Goal: Register for event/course

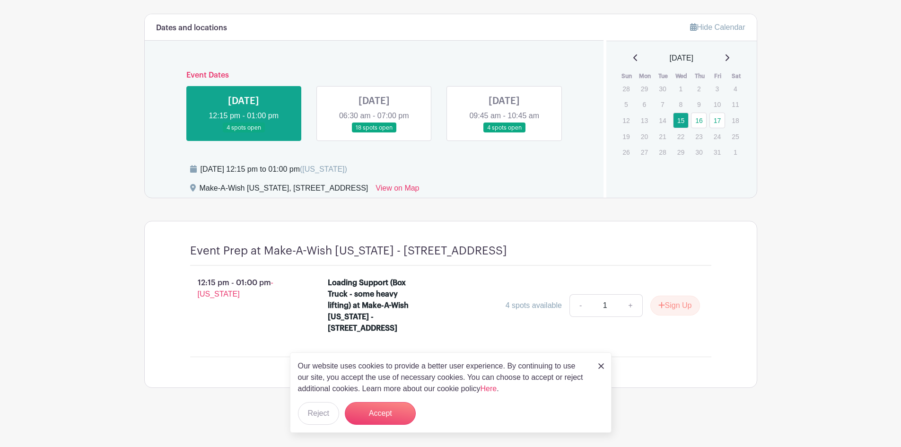
scroll to position [478, 0]
click at [599, 367] on img at bounding box center [601, 366] width 6 height 6
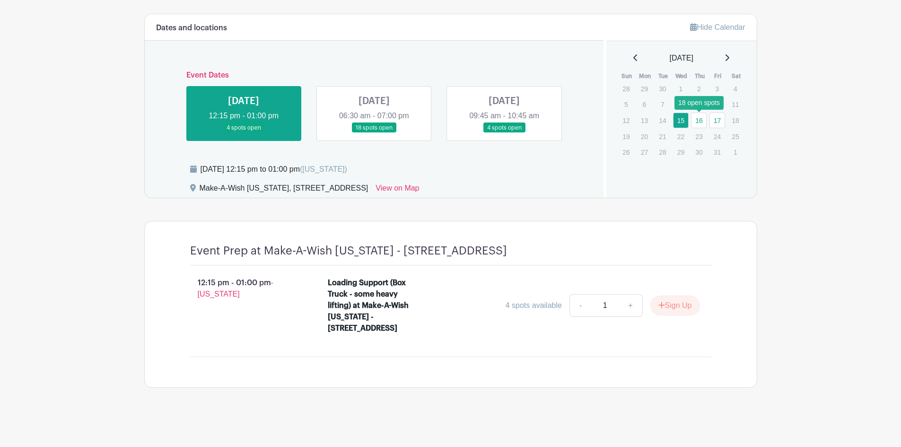
click at [700, 113] on link "16" at bounding box center [699, 121] width 16 height 16
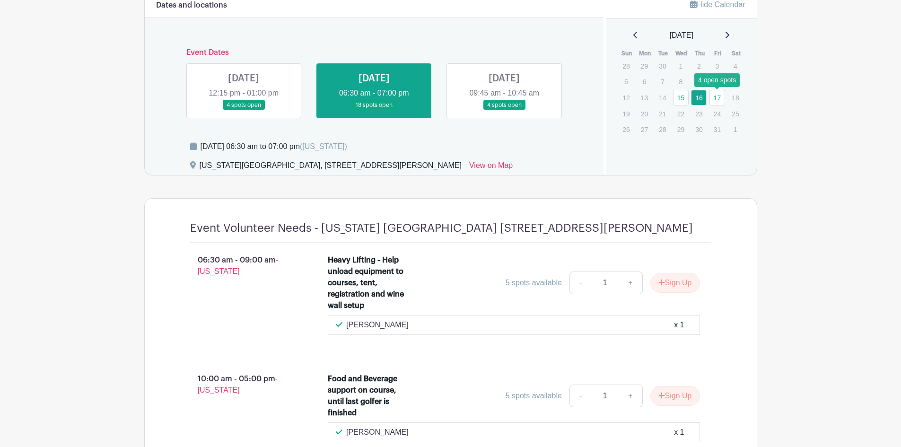
click at [713, 96] on link "17" at bounding box center [717, 98] width 16 height 16
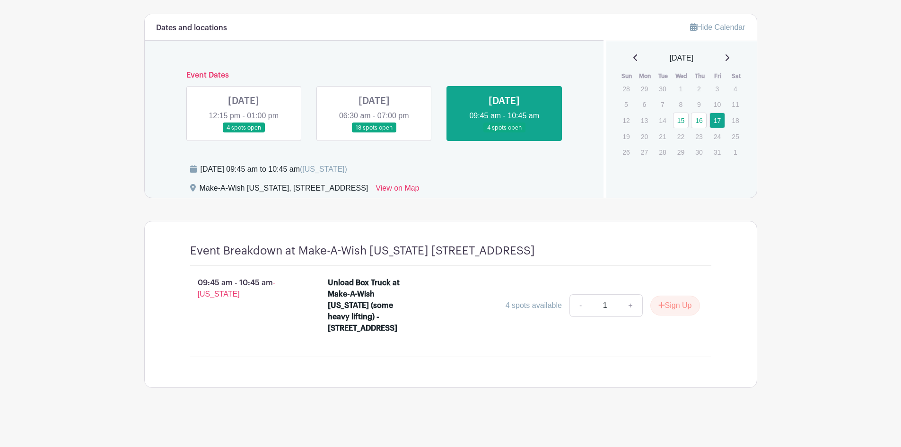
scroll to position [467, 0]
click at [702, 113] on link "16" at bounding box center [699, 121] width 16 height 16
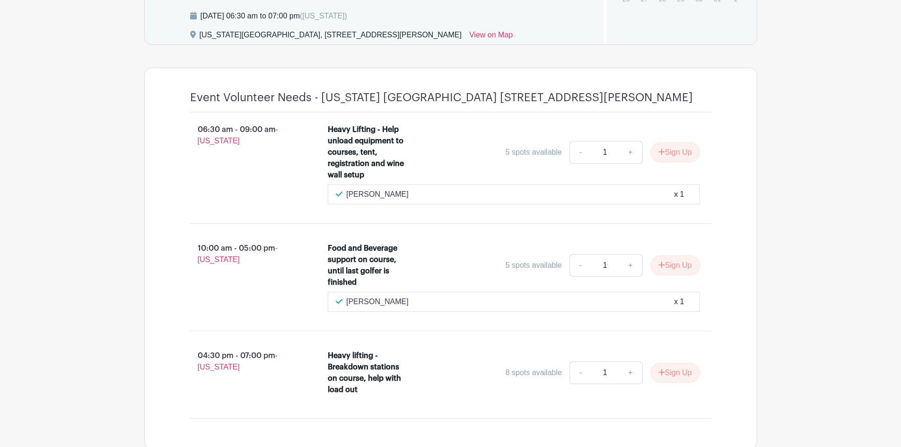
scroll to position [656, 0]
